Goal: Entertainment & Leisure: Consume media (video, audio)

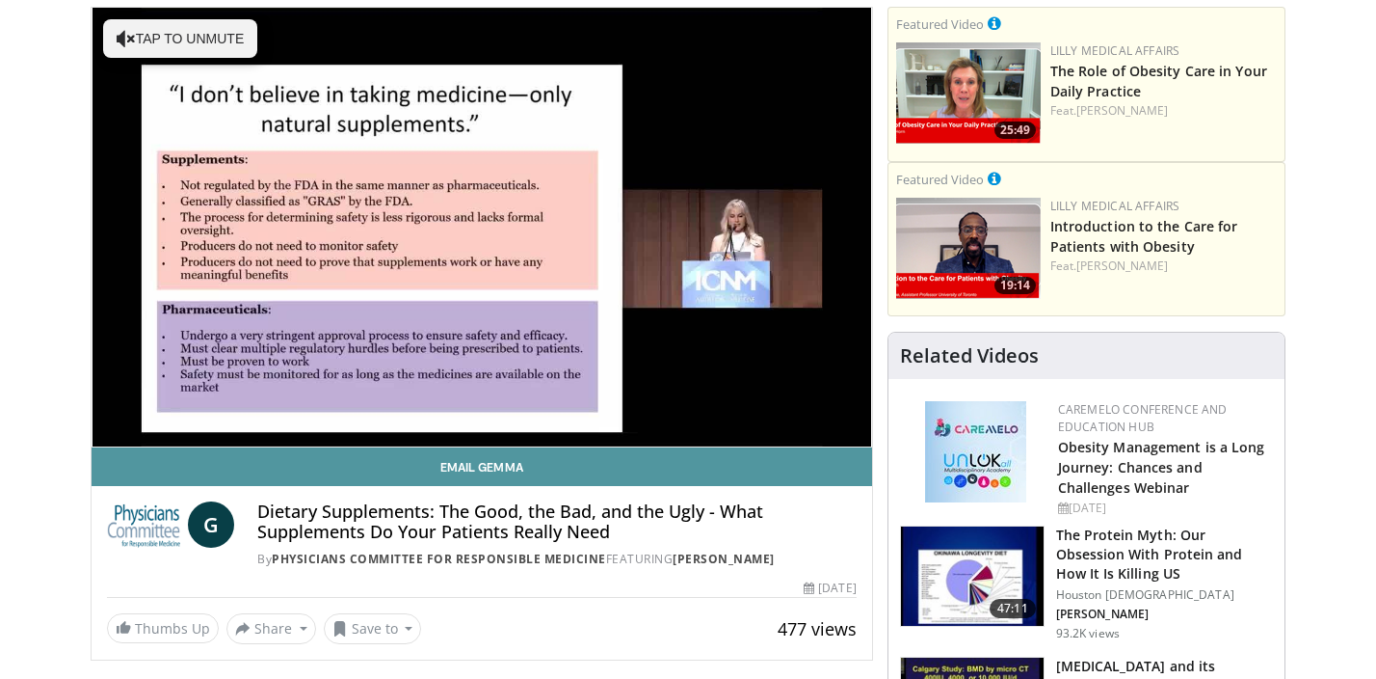
scroll to position [142, 0]
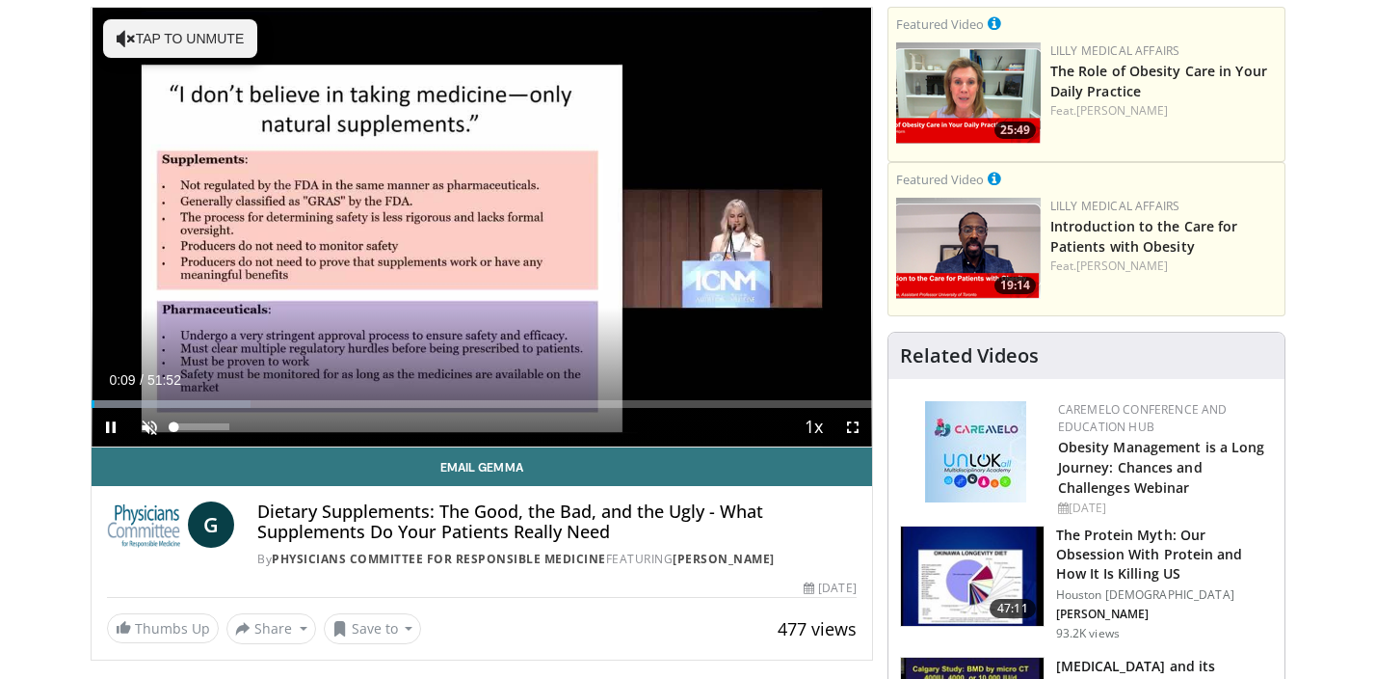
click at [155, 433] on span "Video Player" at bounding box center [149, 427] width 39 height 39
click at [111, 433] on span "Video Player" at bounding box center [111, 427] width 39 height 39
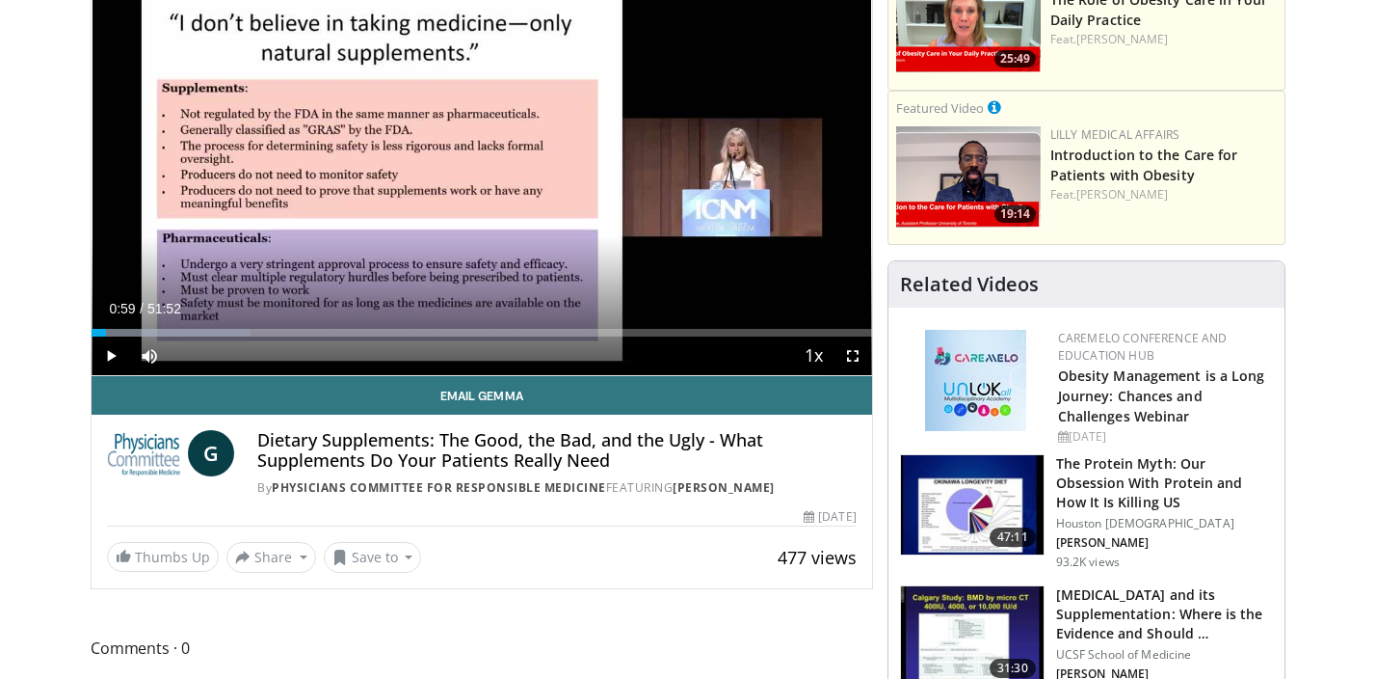
scroll to position [215, 0]
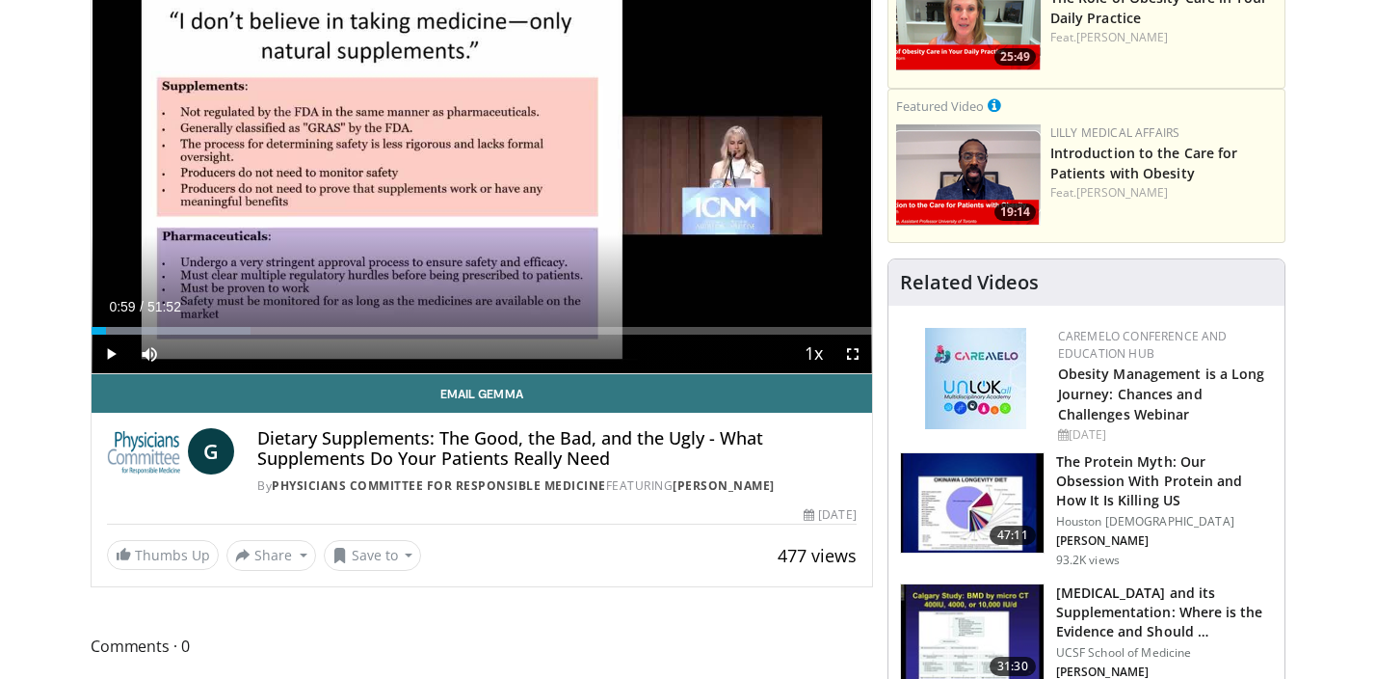
click at [114, 353] on span "Video Player" at bounding box center [111, 353] width 39 height 39
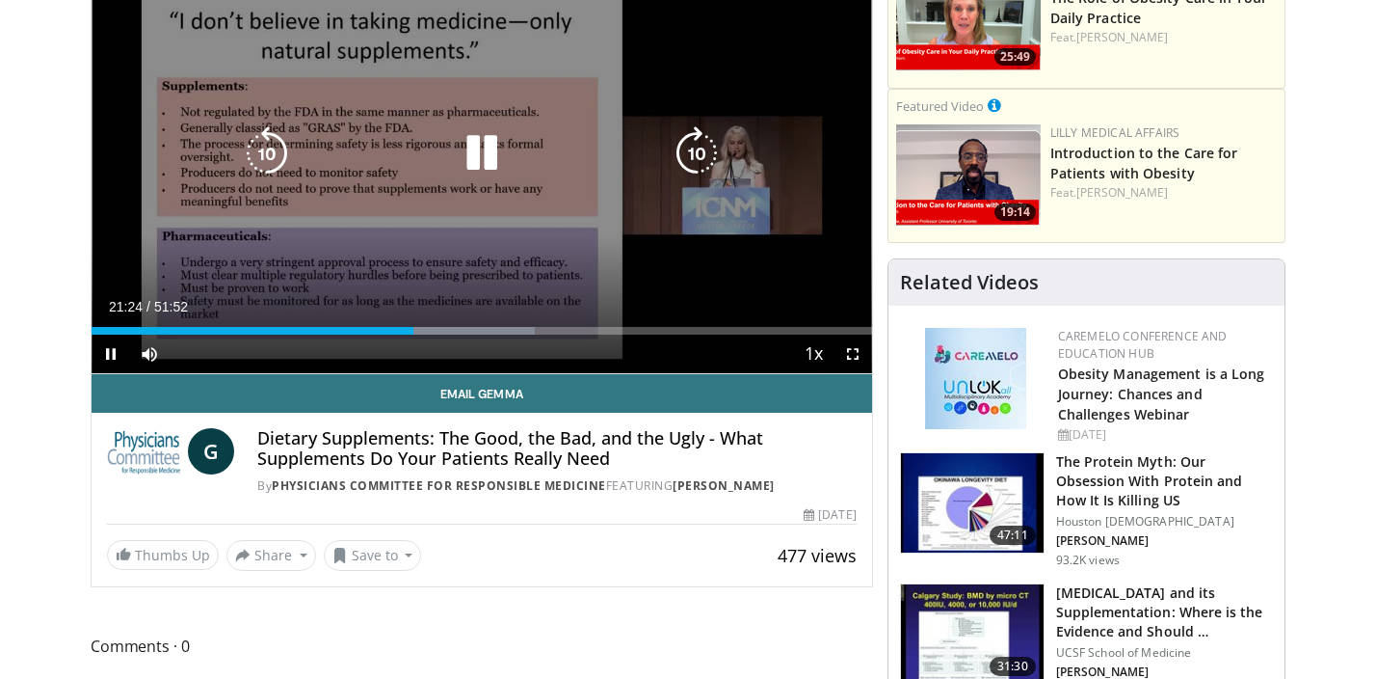
click at [490, 147] on icon "Video Player" at bounding box center [482, 153] width 54 height 54
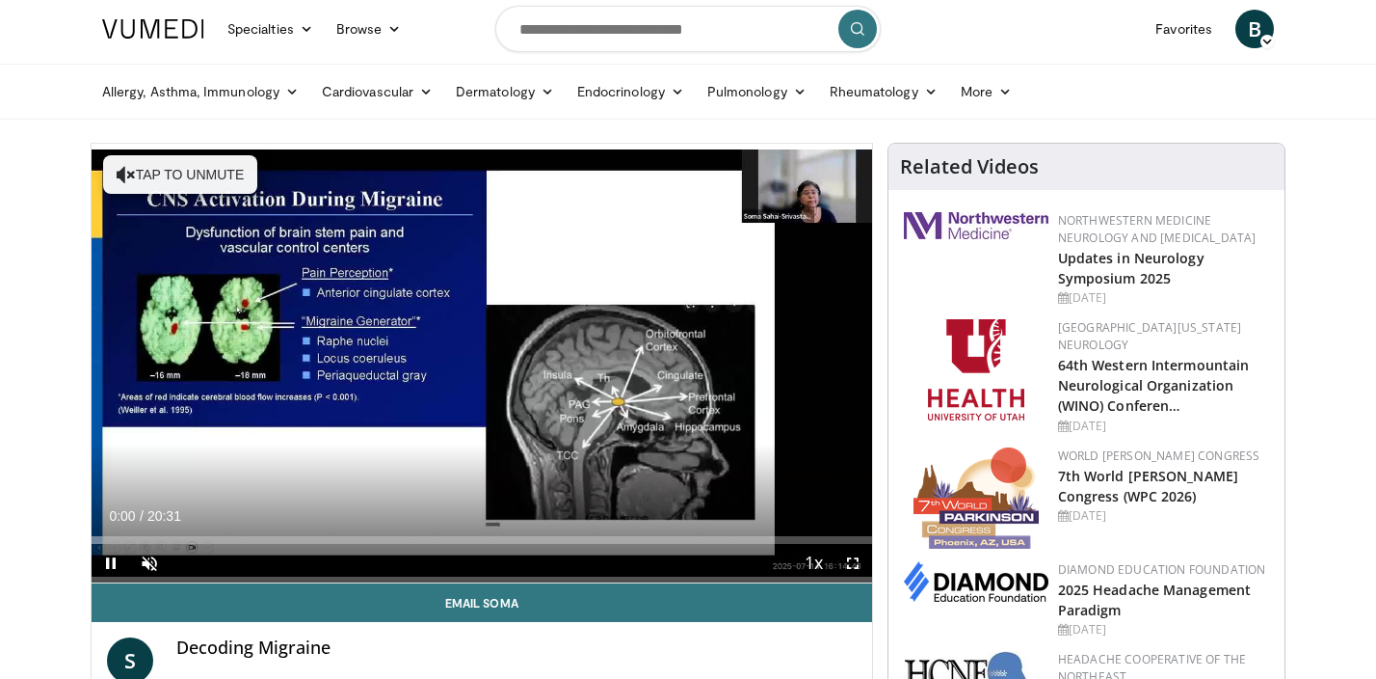
scroll to position [15, 0]
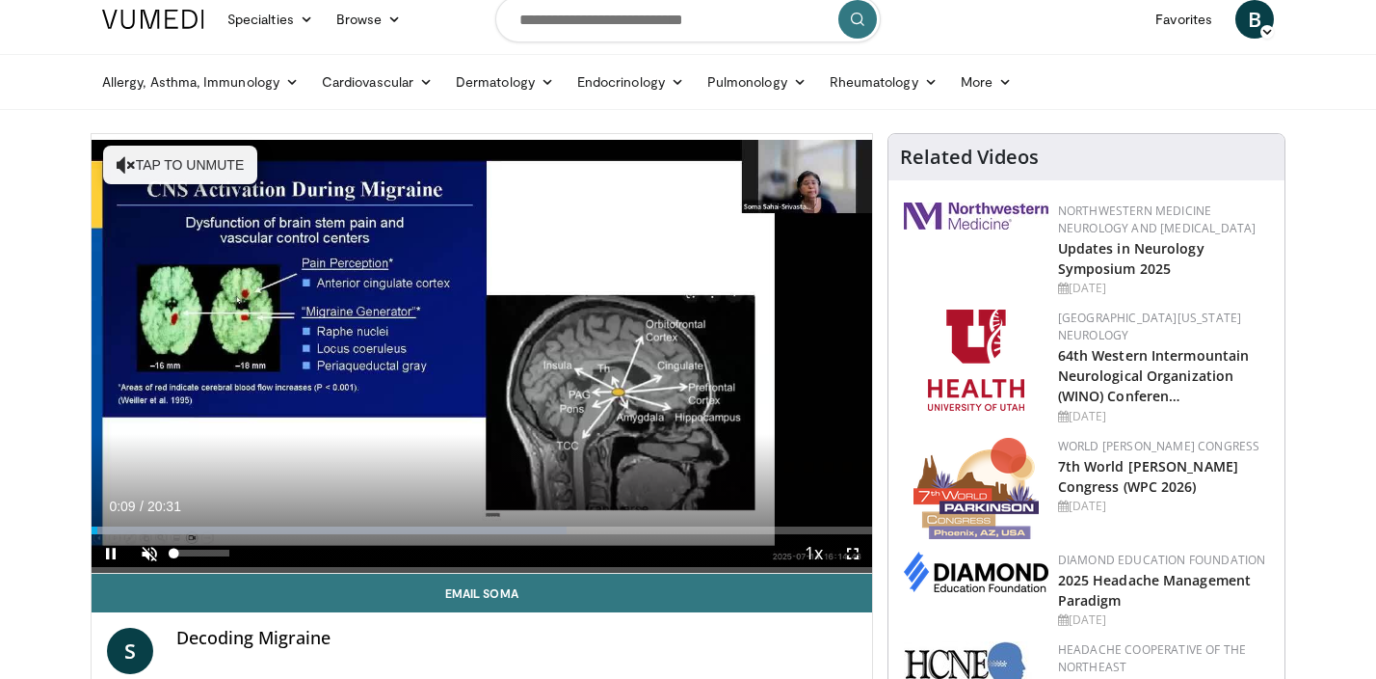
click at [146, 550] on span "Video Player" at bounding box center [149, 553] width 39 height 39
click at [105, 554] on span "Video Player" at bounding box center [111, 553] width 39 height 39
